Goal: Transaction & Acquisition: Register for event/course

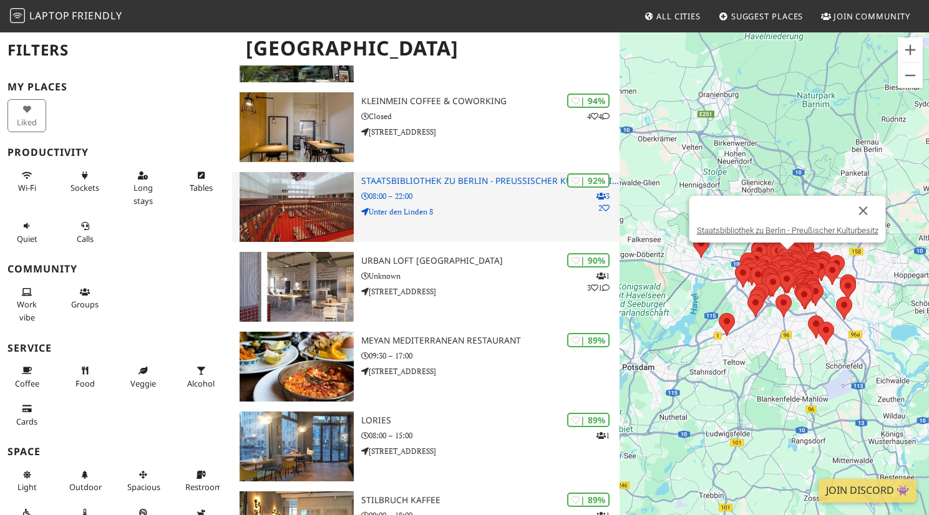
scroll to position [219, 0]
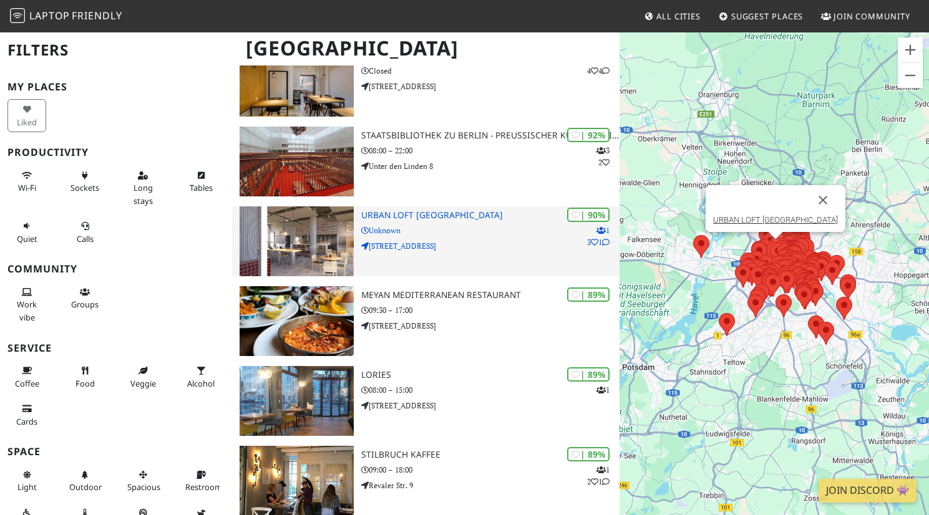
click at [400, 215] on h3 "URBAN LOFT [GEOGRAPHIC_DATA]" at bounding box center [490, 215] width 258 height 11
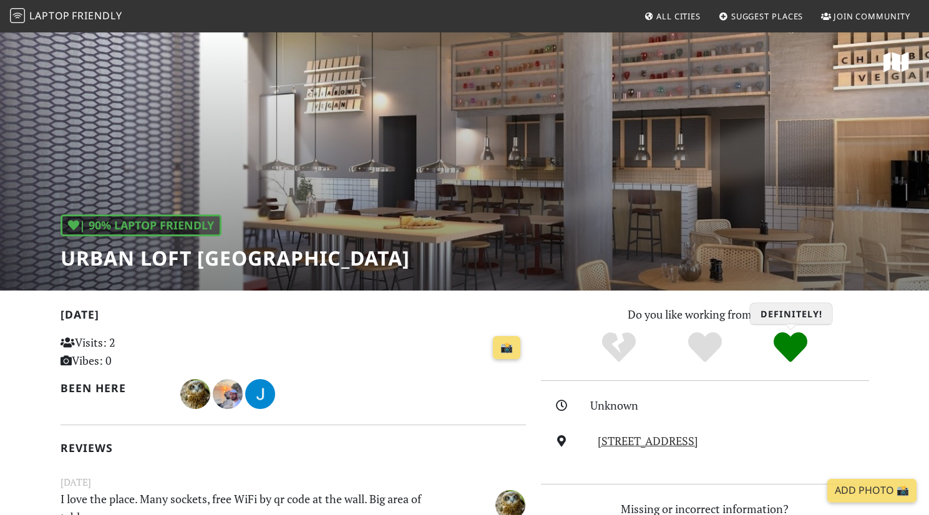
click at [799, 347] on icon "Definitely!" at bounding box center [790, 348] width 34 height 34
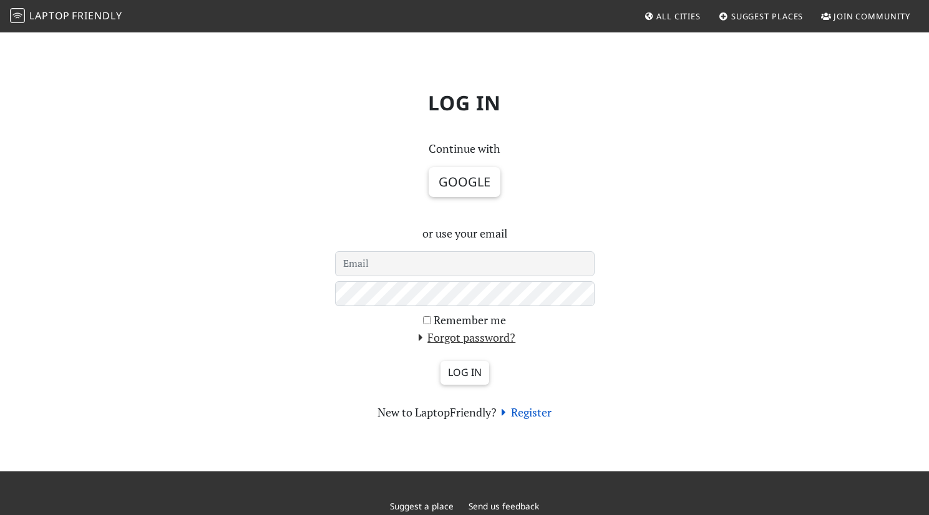
click at [540, 415] on link "Register" at bounding box center [523, 412] width 55 height 15
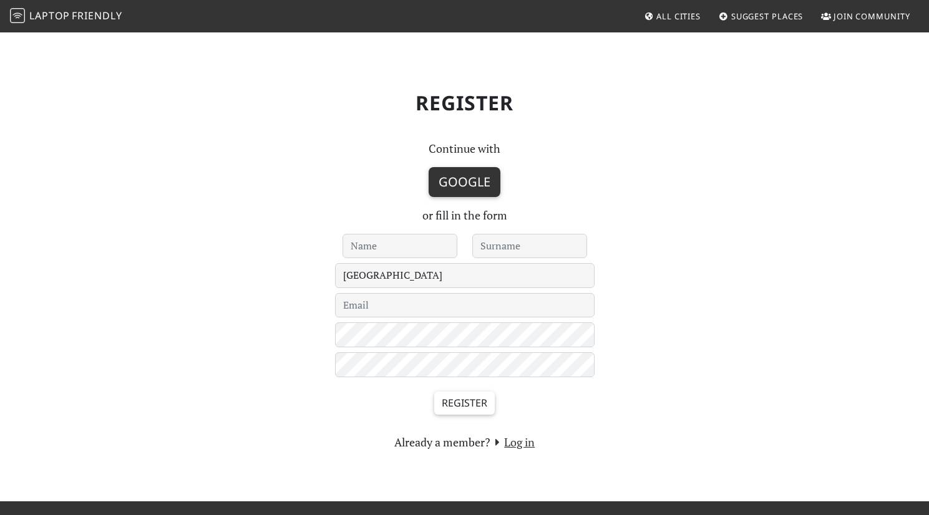
click at [462, 184] on link "Google" at bounding box center [464, 182] width 72 height 30
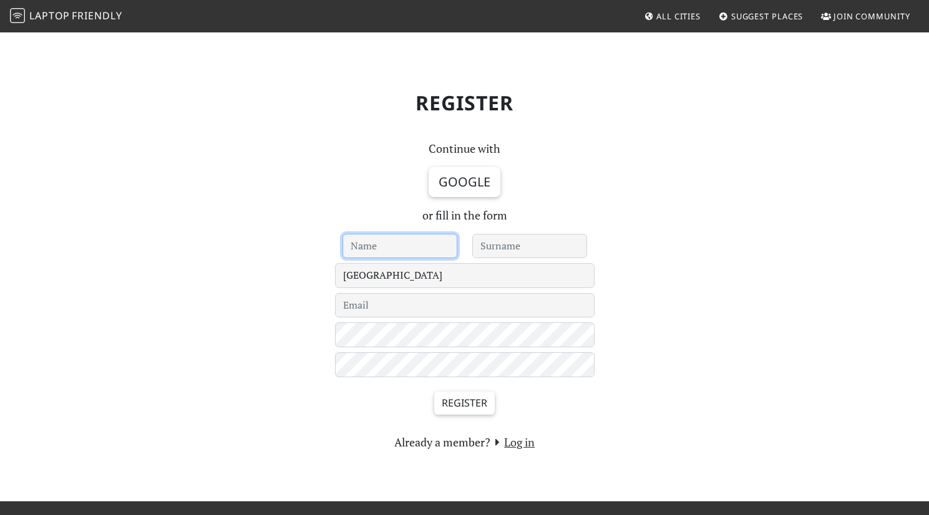
click at [394, 247] on input "text" at bounding box center [399, 246] width 115 height 25
type input "Enrico"
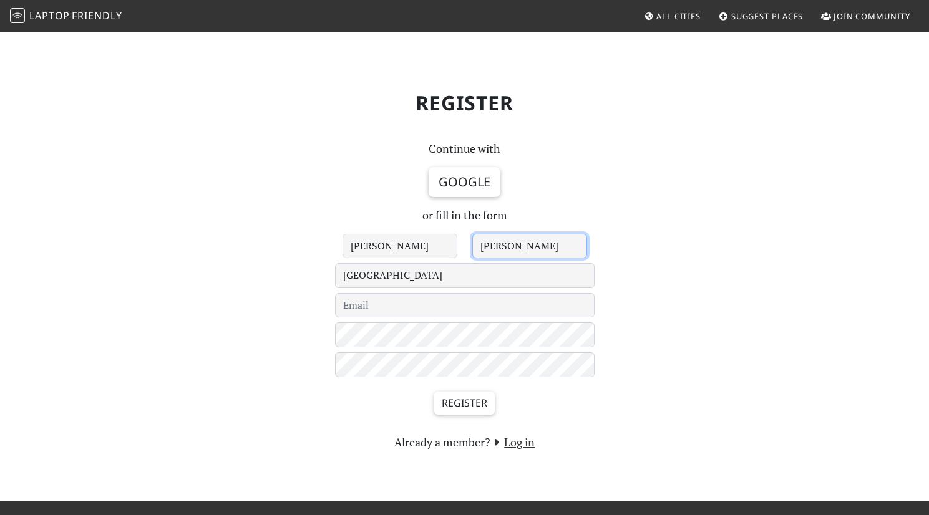
type input "John"
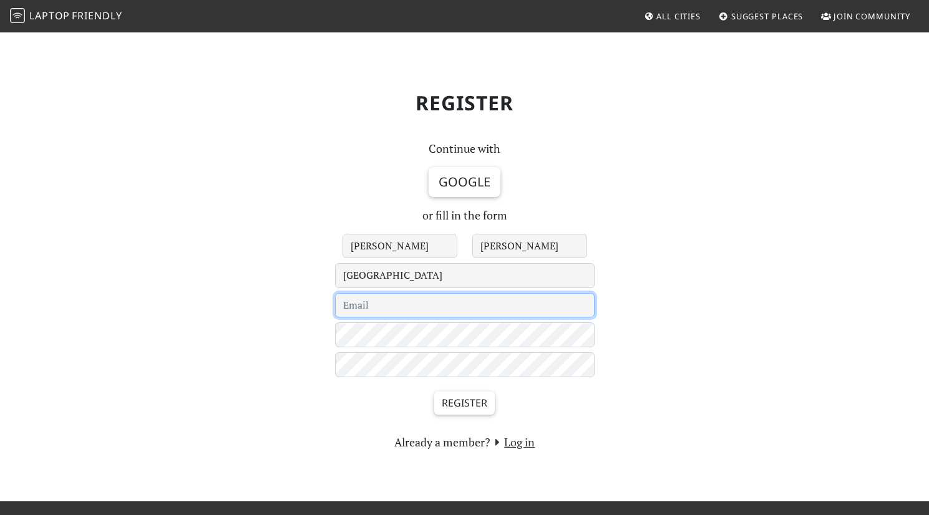
click at [407, 314] on input "email" at bounding box center [464, 305] width 259 height 25
type input "enricodpj@gmail.com"
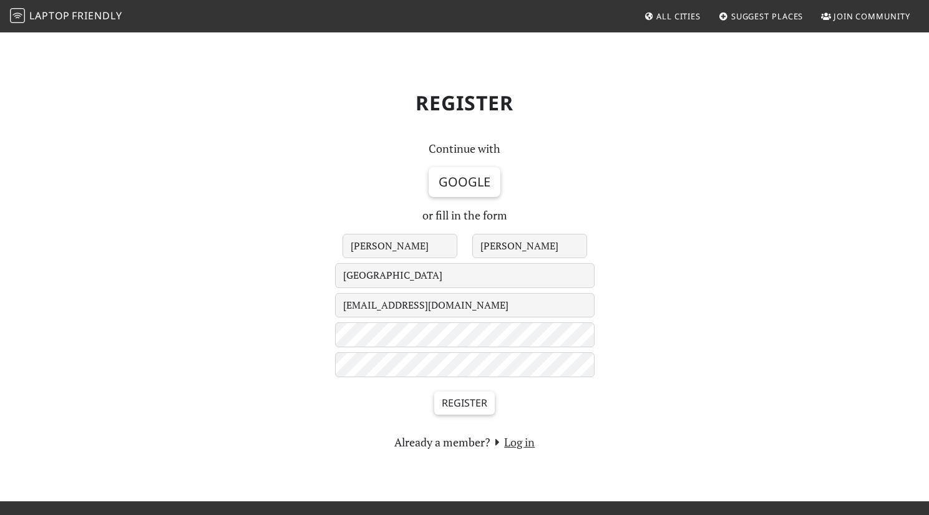
click at [453, 416] on div "Register" at bounding box center [464, 408] width 259 height 52
click at [455, 405] on input "Register" at bounding box center [464, 404] width 60 height 24
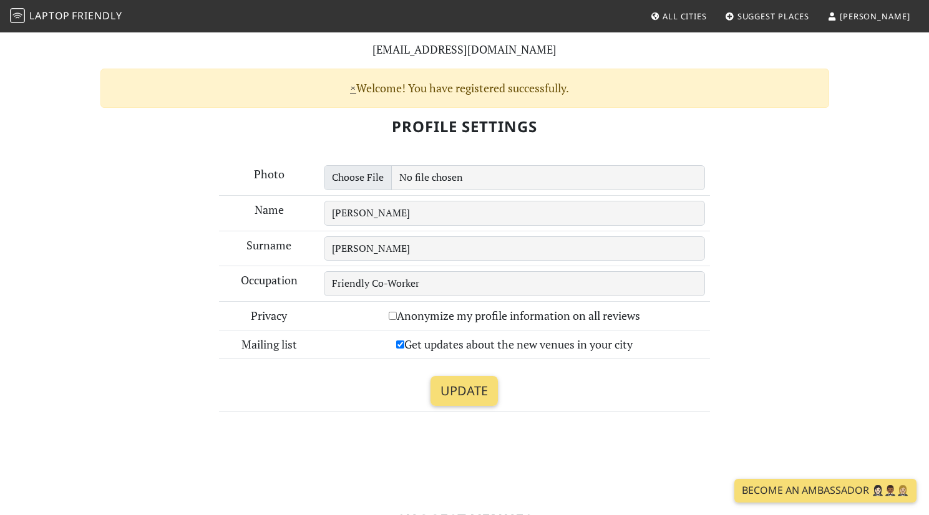
scroll to position [120, 0]
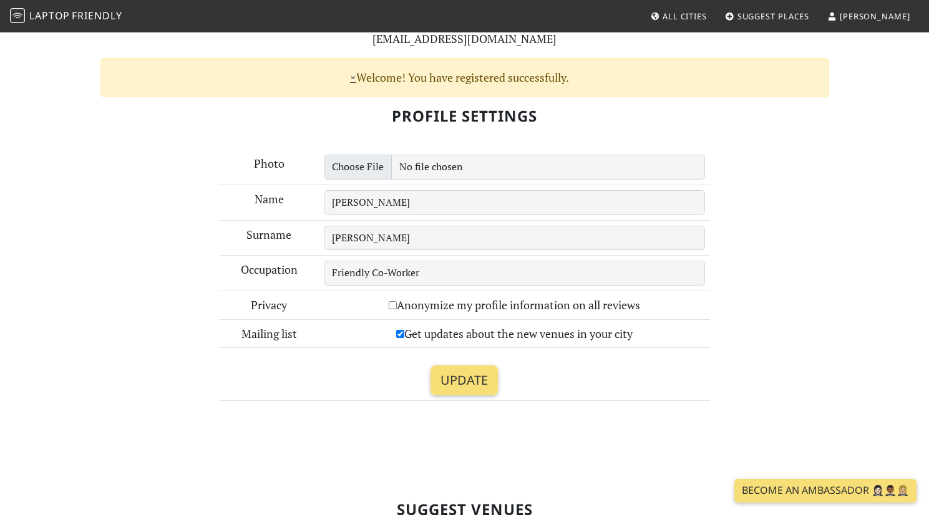
click at [528, 288] on td "Friendly Co-Worker" at bounding box center [514, 274] width 391 height 36
click at [483, 392] on input "Update" at bounding box center [463, 380] width 67 height 30
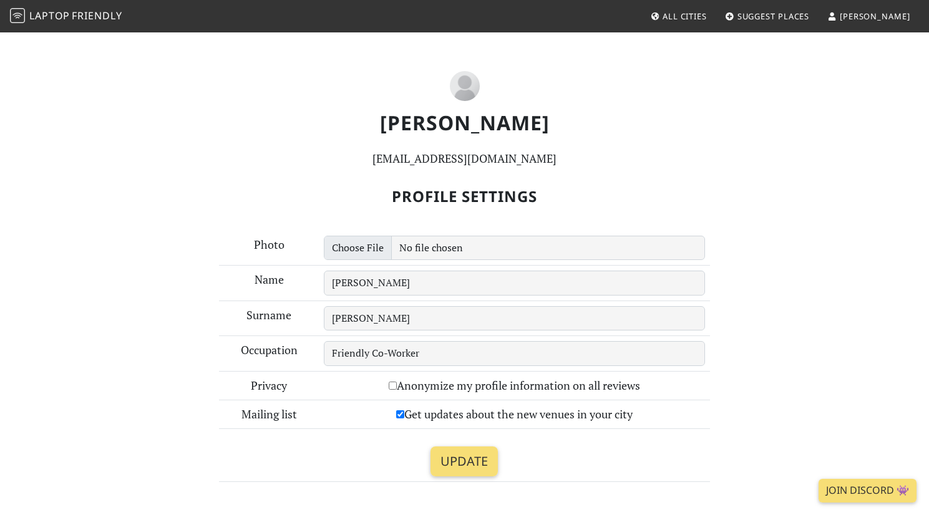
click at [24, 17] on img at bounding box center [17, 15] width 15 height 15
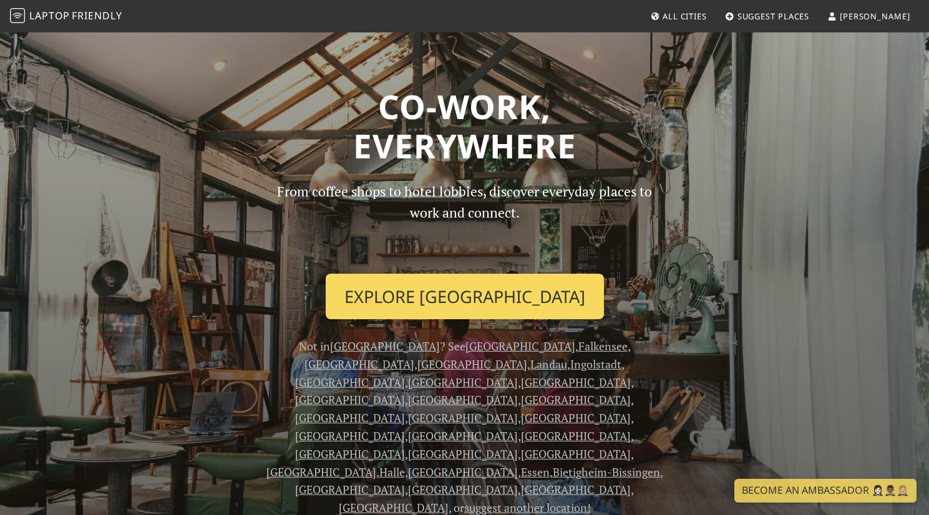
click at [498, 300] on link "Explore Berlin" at bounding box center [465, 297] width 278 height 46
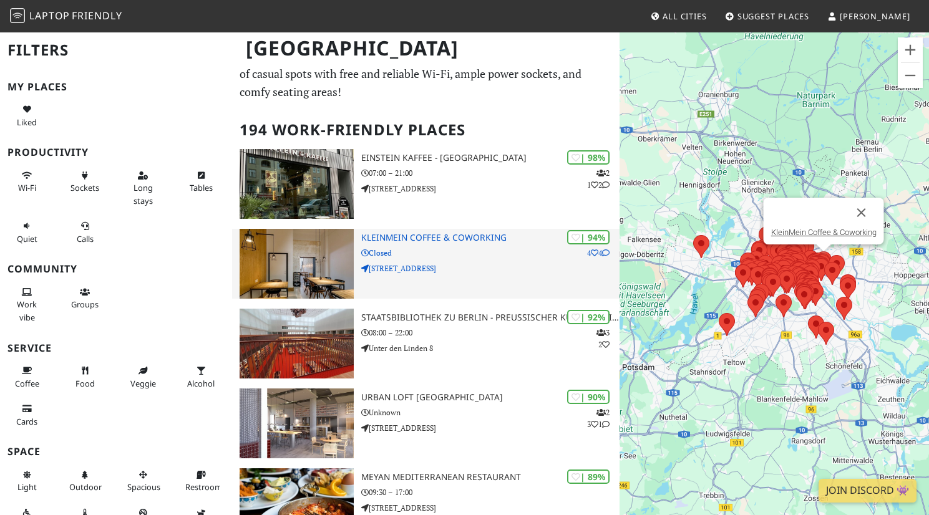
scroll to position [69, 0]
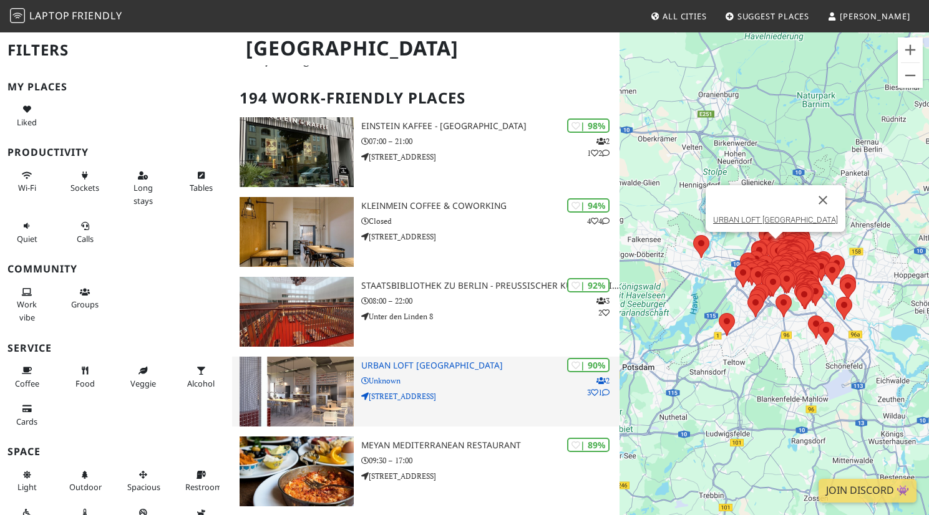
click at [383, 364] on h3 "URBAN LOFT [GEOGRAPHIC_DATA]" at bounding box center [490, 365] width 258 height 11
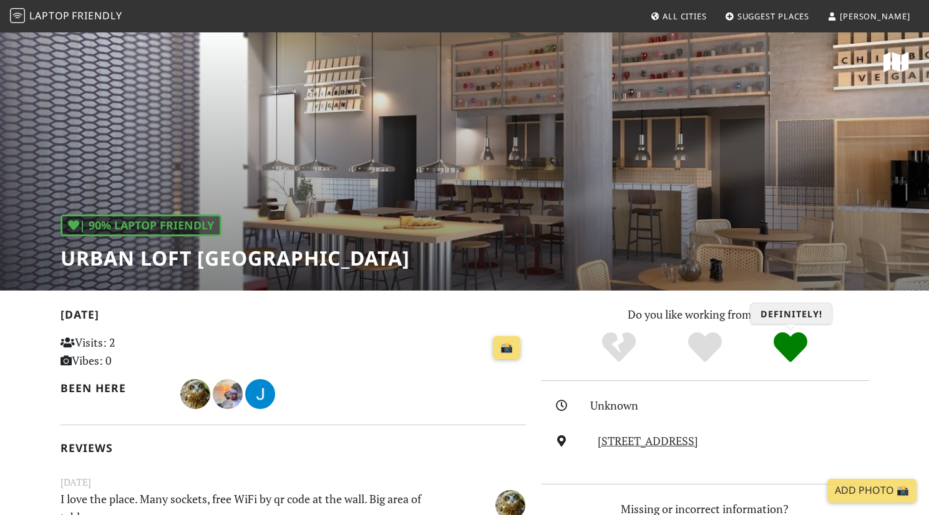
click at [791, 349] on icon "Definitely!" at bounding box center [790, 348] width 34 height 34
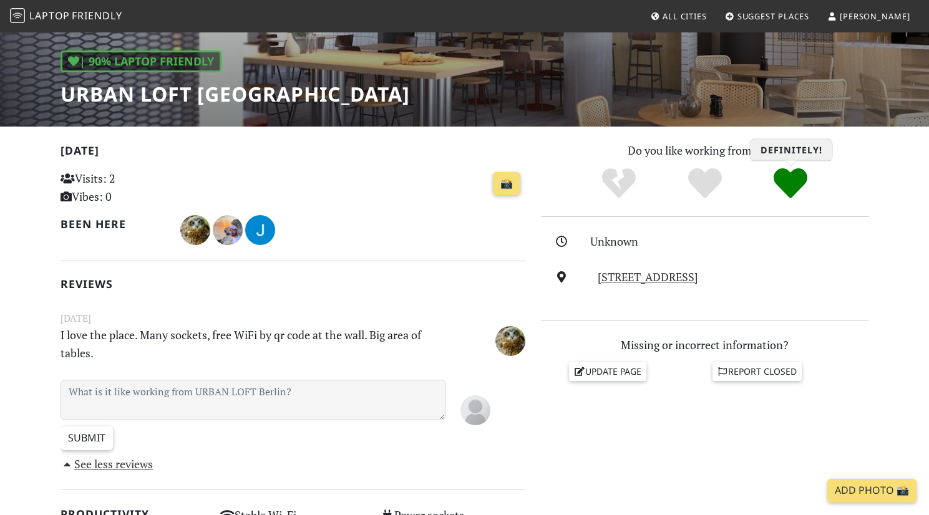
scroll to position [264, 0]
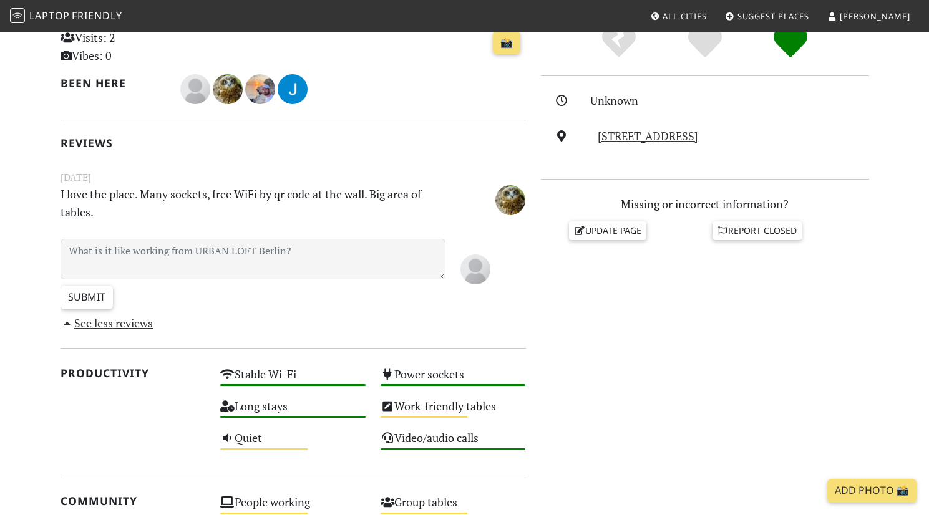
scroll to position [314, 0]
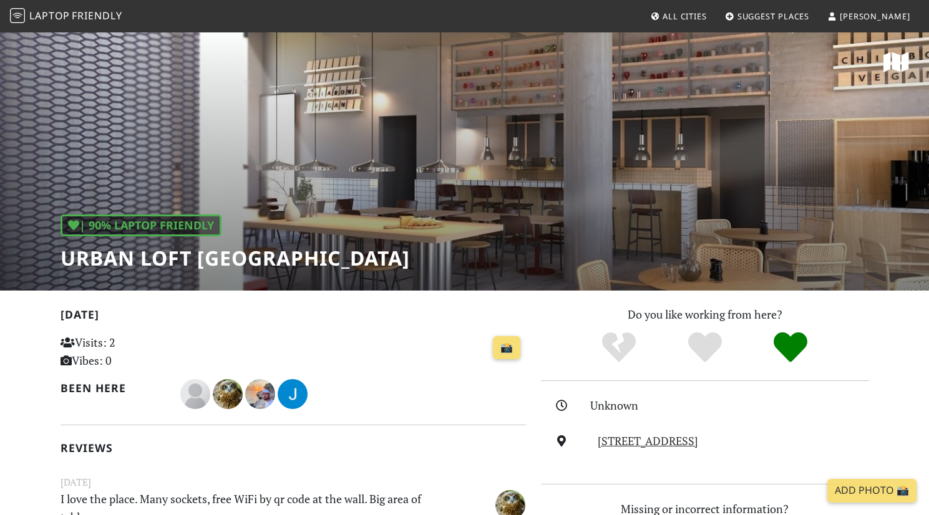
scroll to position [264, 0]
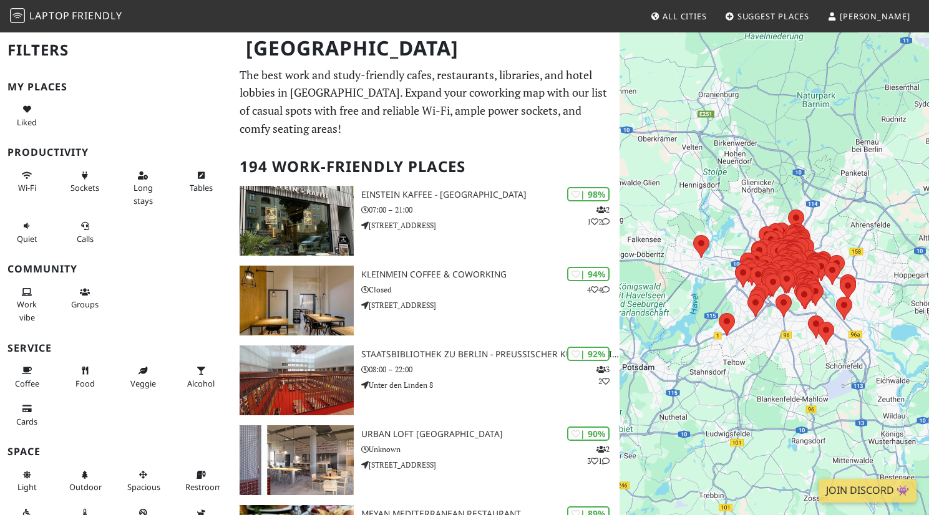
scroll to position [69, 0]
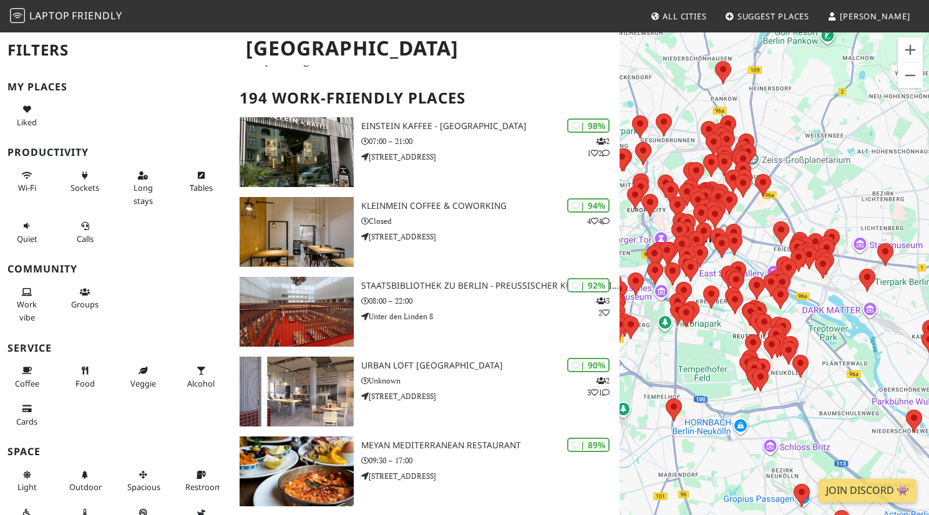
click at [924, 274] on div "Um von einem Element zum anderen zu gelangen, drückst du die Pfeiltasten entspr…" at bounding box center [773, 288] width 309 height 515
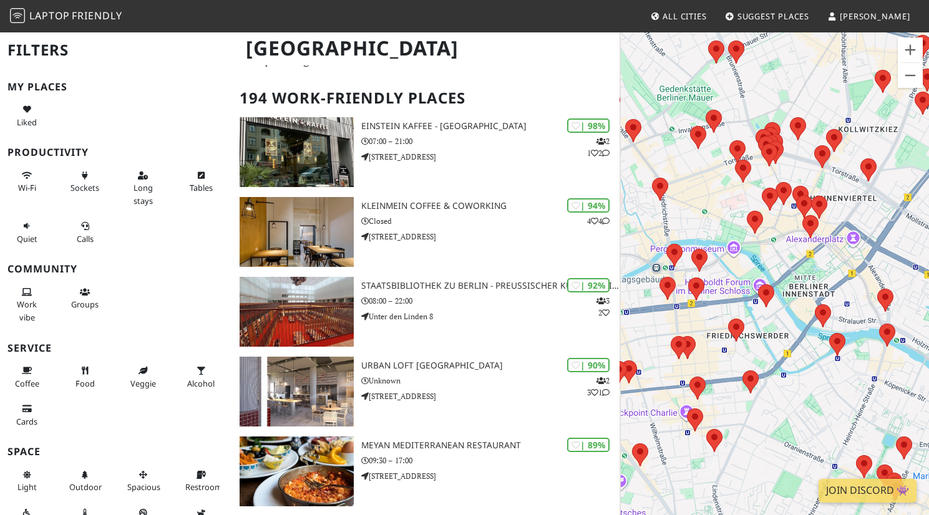
drag, startPoint x: 736, startPoint y: 190, endPoint x: 1030, endPoint y: 327, distance: 325.0
click at [928, 327] on html "Laptop Friendly All Cities Suggest Places Enrico Berlin Filters My Places Liked…" at bounding box center [464, 188] width 929 height 515
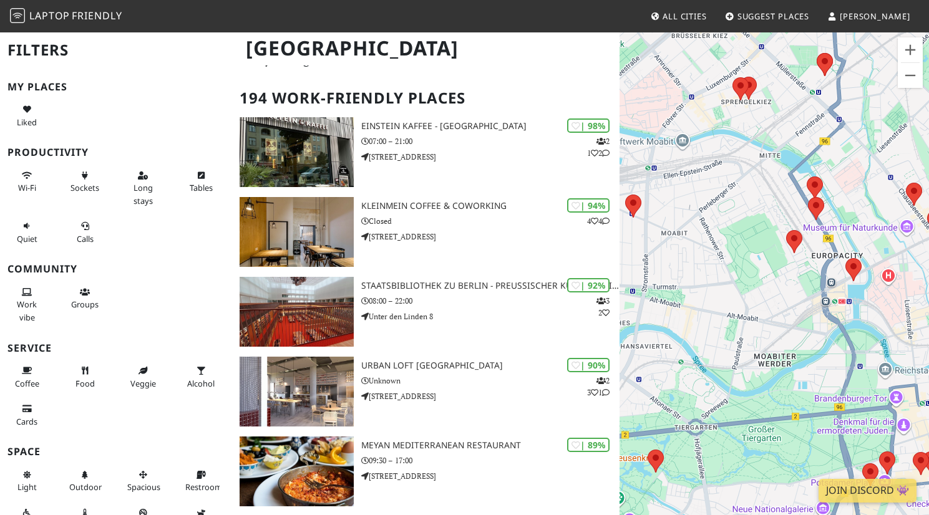
drag, startPoint x: 732, startPoint y: 273, endPoint x: 825, endPoint y: 289, distance: 94.2
click at [819, 274] on div "Um von einem Element zum anderen zu gelangen, drückst du die Pfeiltasten entspr…" at bounding box center [773, 288] width 309 height 515
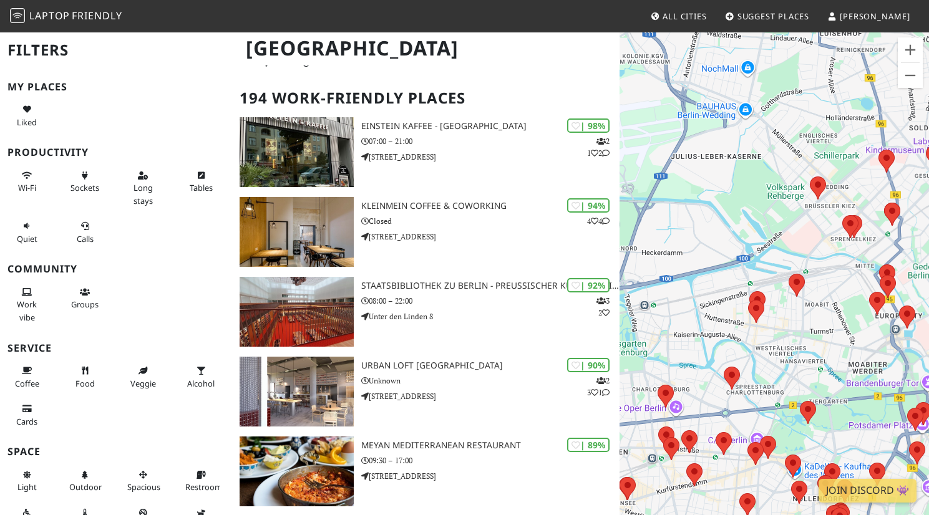
drag, startPoint x: 737, startPoint y: 253, endPoint x: 844, endPoint y: 287, distance: 111.8
click at [844, 287] on div "Um von einem Element zum anderen zu gelangen, drückst du die Pfeiltasten entspr…" at bounding box center [773, 288] width 309 height 515
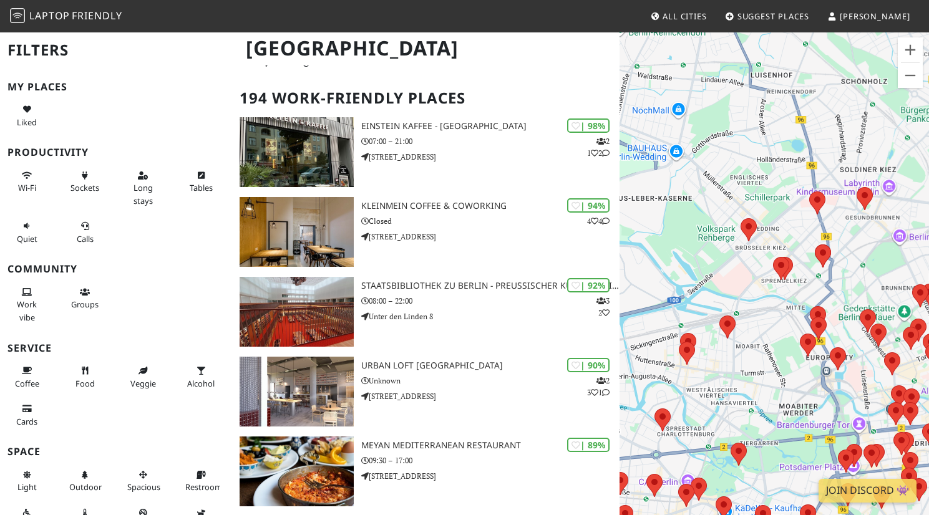
drag, startPoint x: 717, startPoint y: 253, endPoint x: 645, endPoint y: 292, distance: 82.3
click at [645, 292] on div "Um von einem Element zum anderen zu gelangen, drückst du die Pfeiltasten entspr…" at bounding box center [773, 288] width 309 height 515
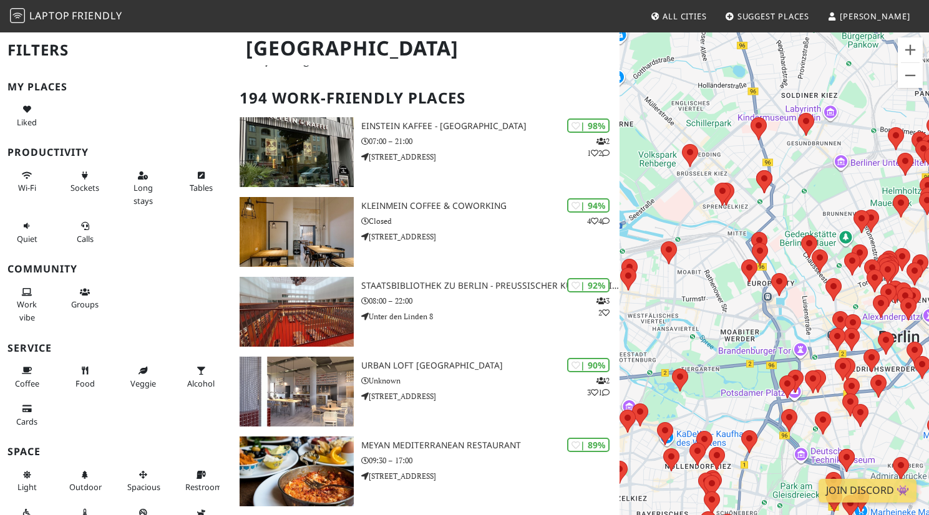
drag, startPoint x: 801, startPoint y: 269, endPoint x: 761, endPoint y: 218, distance: 64.5
click at [748, 200] on div "Um von einem Element zum anderen zu gelangen, drückst du die Pfeiltasten entspr…" at bounding box center [773, 288] width 309 height 515
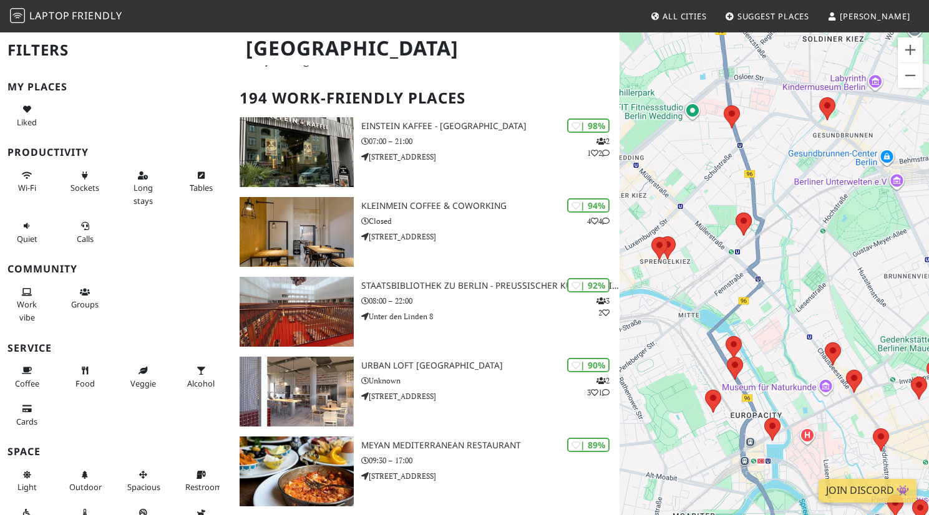
drag, startPoint x: 803, startPoint y: 278, endPoint x: 824, endPoint y: 385, distance: 109.3
click at [824, 385] on div "Um von einem Element zum anderen zu gelangen, drückst du die Pfeiltasten entspr…" at bounding box center [773, 288] width 309 height 515
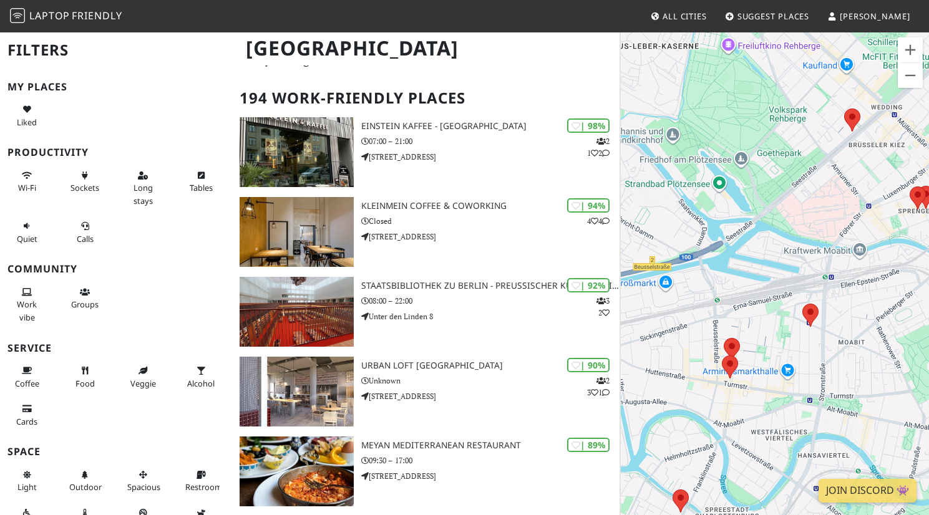
drag, startPoint x: 651, startPoint y: 297, endPoint x: 954, endPoint y: 297, distance: 302.5
click at [928, 297] on html "Laptop Friendly All Cities Suggest Places Enrico Berlin Filters My Places Liked…" at bounding box center [464, 188] width 929 height 515
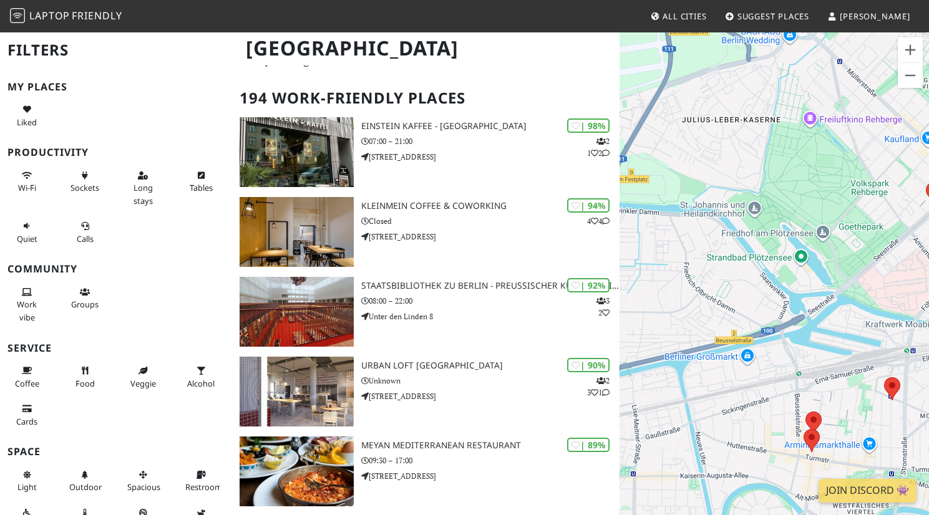
drag, startPoint x: 721, startPoint y: 308, endPoint x: 849, endPoint y: 181, distance: 180.4
click at [849, 181] on div "Um von einem Element zum anderen zu gelangen, drückst du die Pfeiltasten entspr…" at bounding box center [773, 288] width 309 height 515
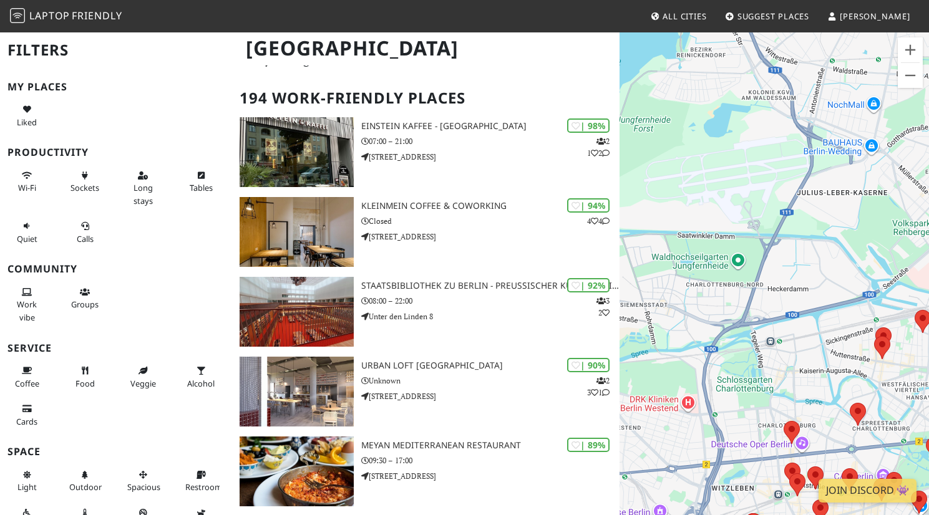
drag, startPoint x: 804, startPoint y: 266, endPoint x: 813, endPoint y: 333, distance: 67.3
click at [813, 333] on div "Um von einem Element zum anderen zu gelangen, drückst du die Pfeiltasten entspr…" at bounding box center [773, 288] width 309 height 515
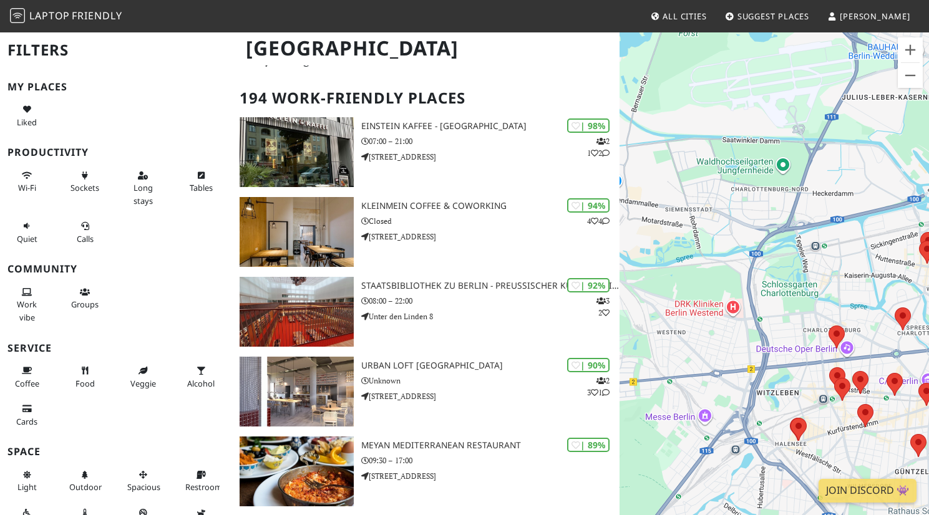
drag, startPoint x: 804, startPoint y: 227, endPoint x: 862, endPoint y: 117, distance: 125.0
click at [862, 117] on div "Um von einem Element zum anderen zu gelangen, drückst du die Pfeiltasten entspr…" at bounding box center [773, 288] width 309 height 515
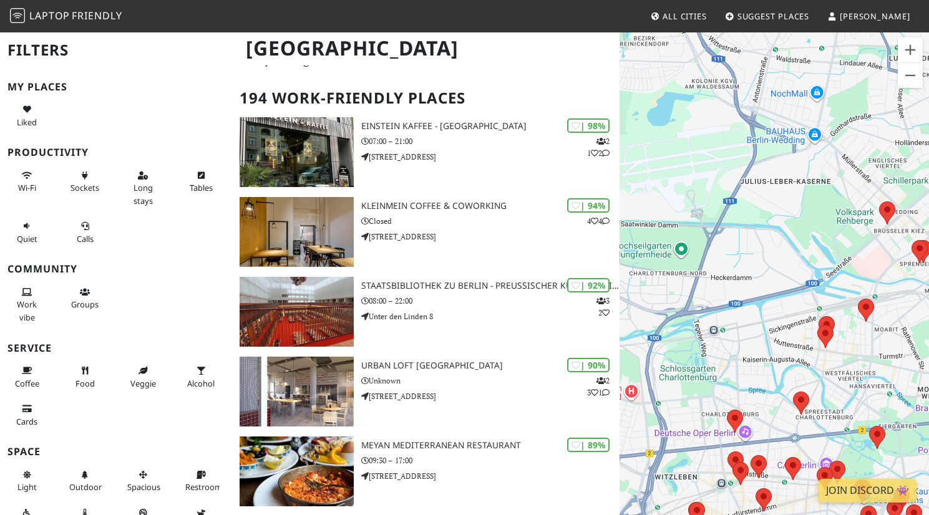
drag, startPoint x: 860, startPoint y: 281, endPoint x: 761, endPoint y: 383, distance: 141.6
click at [761, 383] on div "Um von einem Element zum anderen zu gelangen, drückst du die Pfeiltasten entspr…" at bounding box center [773, 288] width 309 height 515
